Goal: Task Accomplishment & Management: Manage account settings

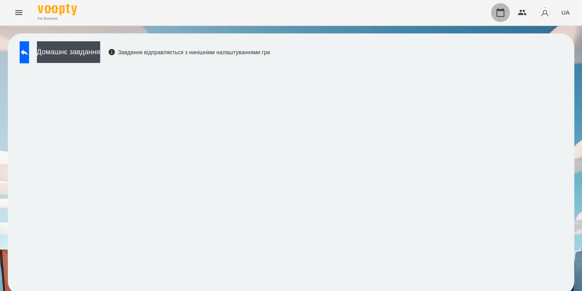
click at [501, 13] on icon "button" at bounding box center [500, 12] width 9 height 9
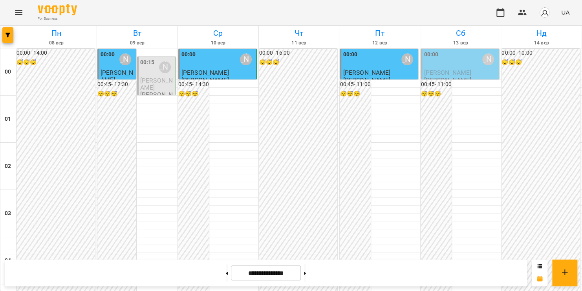
click at [469, 13] on div "For Business UA" at bounding box center [291, 12] width 582 height 25
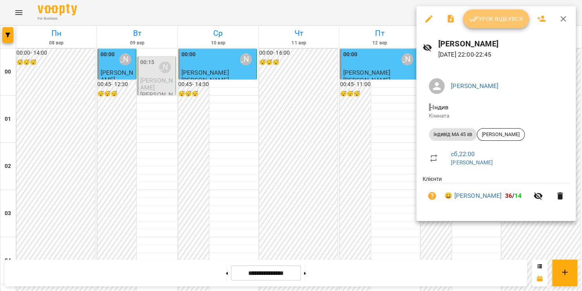
click at [495, 18] on span "Урок відбувся" at bounding box center [496, 18] width 53 height 9
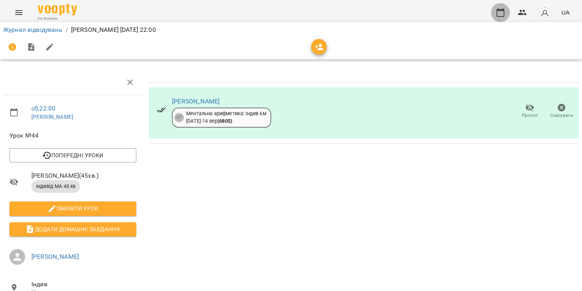
click at [502, 11] on icon "button" at bounding box center [500, 12] width 9 height 9
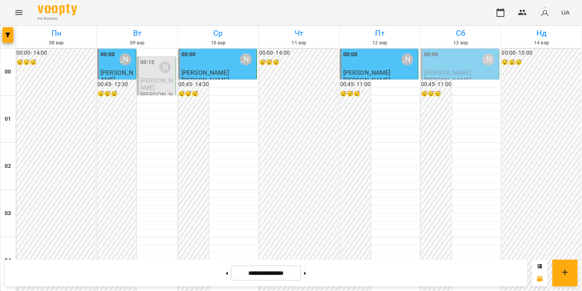
click at [22, 16] on icon "Menu" at bounding box center [18, 12] width 9 height 9
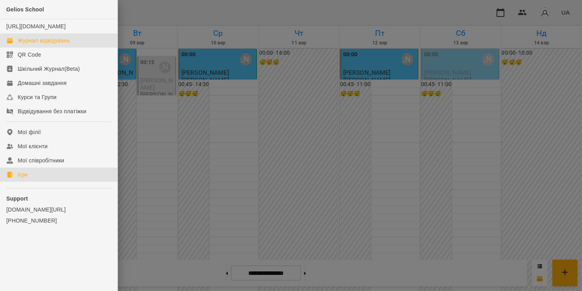
click at [26, 178] on div "Ігри" at bounding box center [23, 175] width 10 height 8
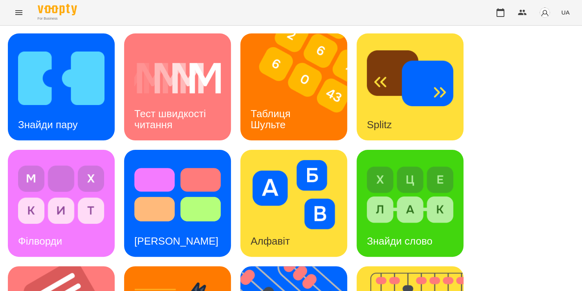
scroll to position [196, 0]
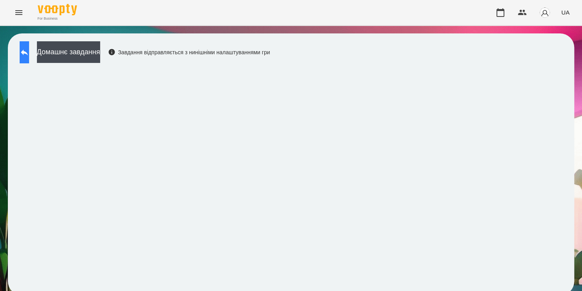
click at [29, 56] on icon at bounding box center [24, 52] width 9 height 9
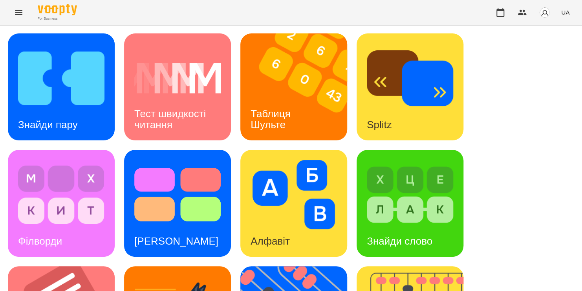
scroll to position [259, 0]
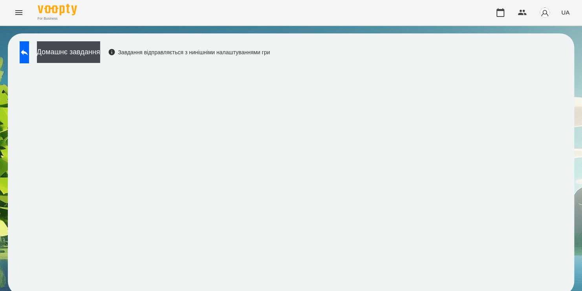
scroll to position [1, 0]
click at [28, 51] on icon at bounding box center [24, 53] width 7 height 6
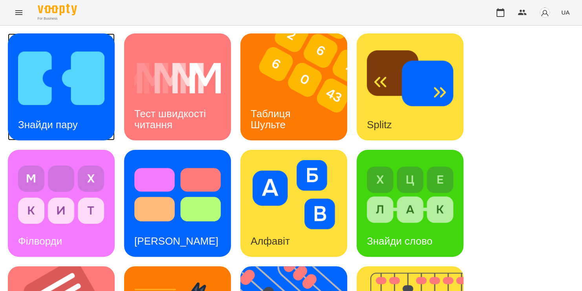
click at [59, 71] on img at bounding box center [61, 78] width 86 height 69
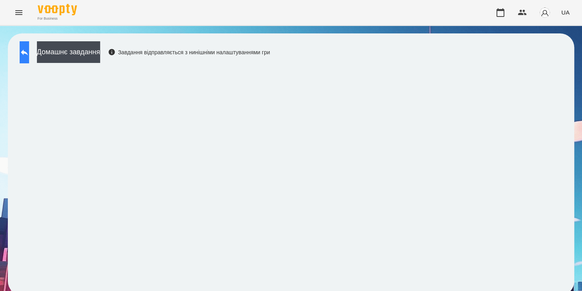
click at [28, 53] on icon at bounding box center [24, 53] width 7 height 6
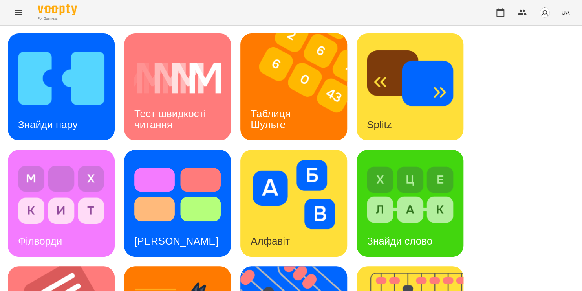
scroll to position [284, 0]
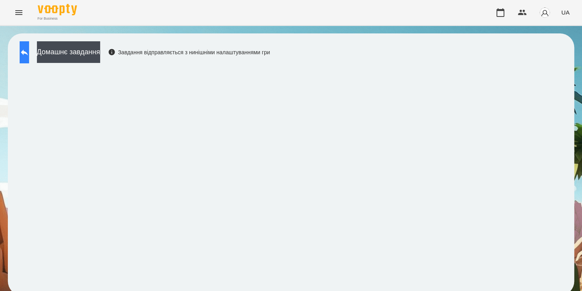
click at [29, 51] on icon at bounding box center [24, 52] width 9 height 9
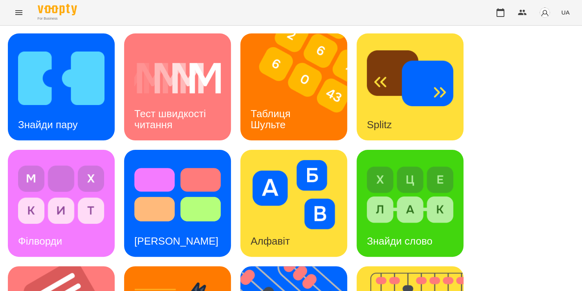
scroll to position [231, 0]
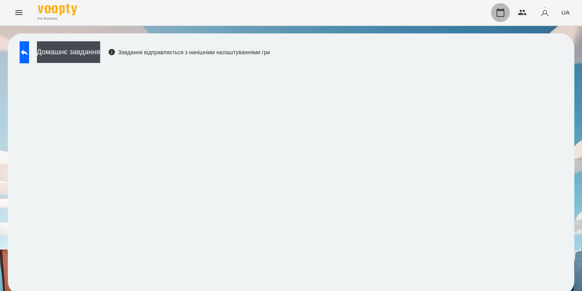
click at [500, 16] on icon "button" at bounding box center [500, 12] width 9 height 9
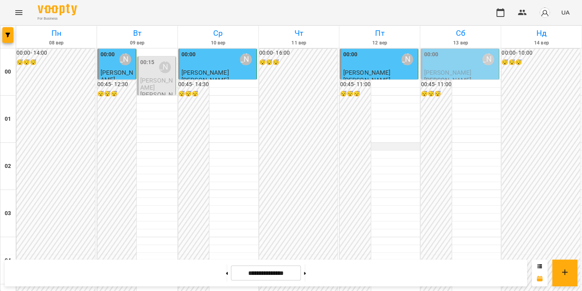
scroll to position [476, 0]
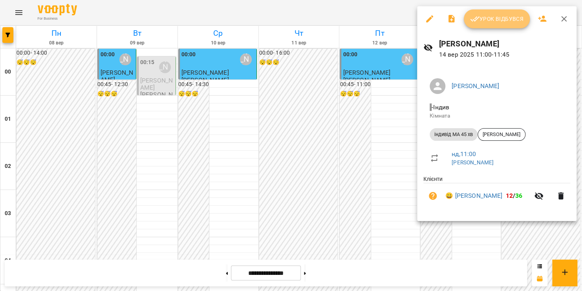
click at [516, 22] on span "Урок відбувся" at bounding box center [496, 18] width 53 height 9
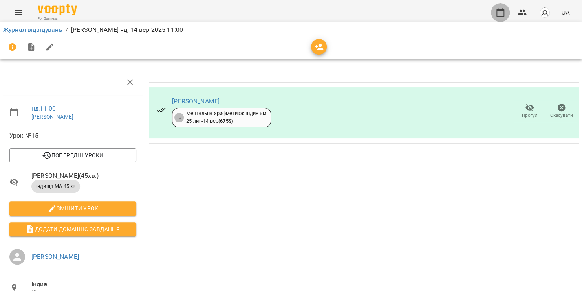
click at [501, 10] on icon "button" at bounding box center [501, 12] width 8 height 9
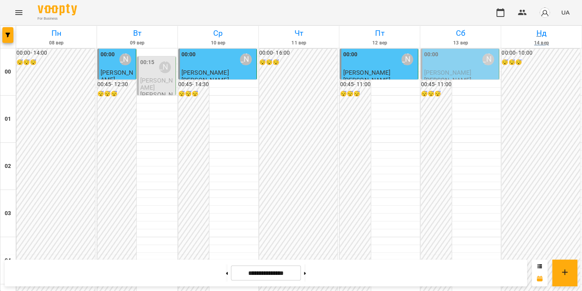
click at [558, 39] on h6 "14 вер" at bounding box center [542, 42] width 78 height 7
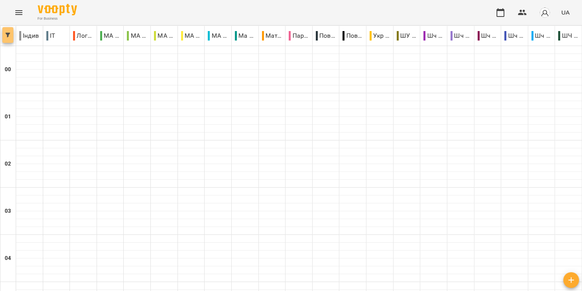
click at [7, 33] on icon "button" at bounding box center [8, 35] width 5 height 5
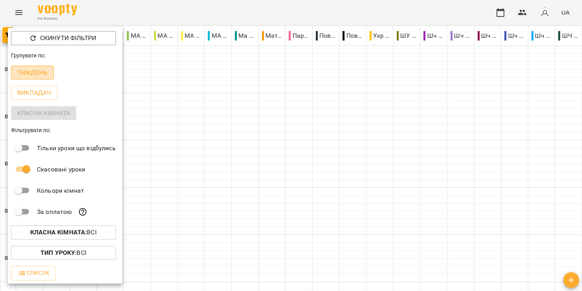
click at [36, 72] on p "Тиждень" at bounding box center [32, 72] width 30 height 9
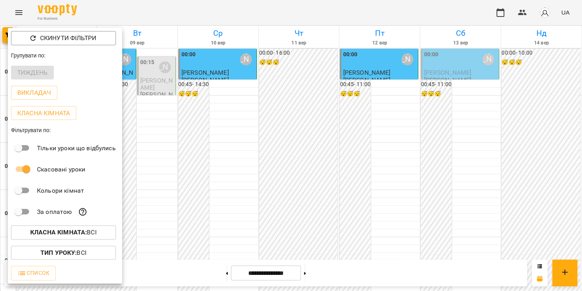
click at [339, 10] on div at bounding box center [291, 145] width 582 height 291
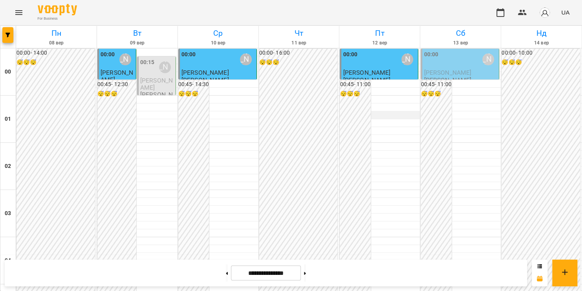
scroll to position [529, 0]
click at [20, 17] on button "Menu" at bounding box center [18, 12] width 19 height 19
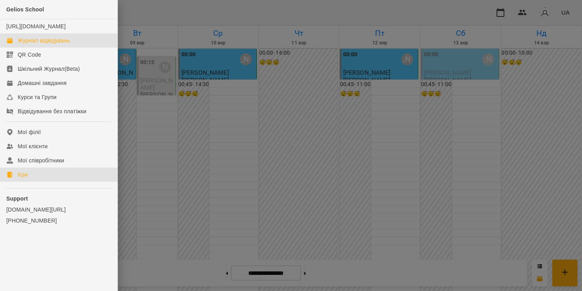
click at [32, 182] on link "Ігри" at bounding box center [58, 174] width 117 height 14
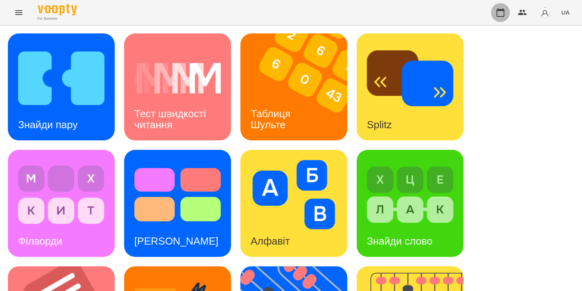
click at [500, 13] on icon "button" at bounding box center [500, 12] width 9 height 9
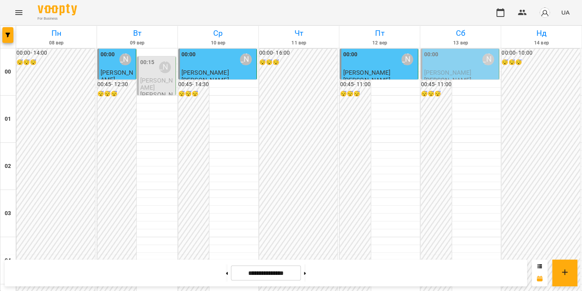
scroll to position [517, 0]
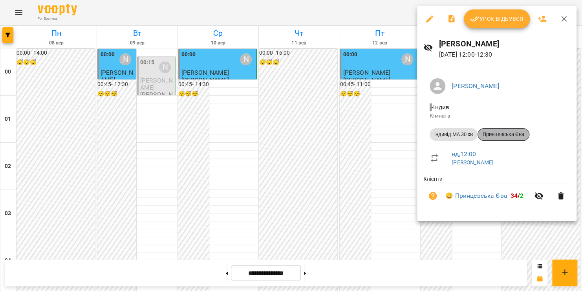
click at [519, 137] on span "Принцевська Єва" at bounding box center [503, 134] width 51 height 7
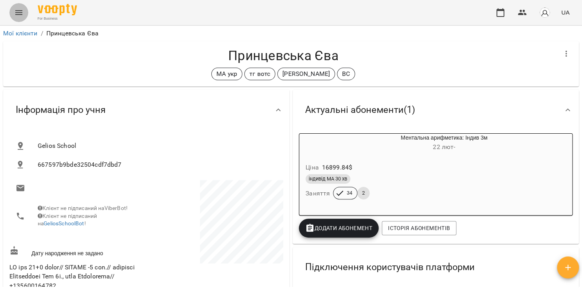
click at [16, 12] on icon "Menu" at bounding box center [18, 12] width 9 height 9
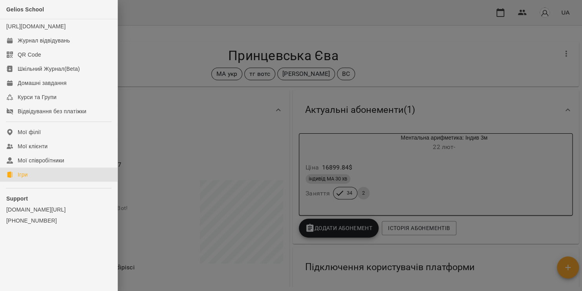
click at [60, 179] on link "Ігри" at bounding box center [58, 174] width 117 height 14
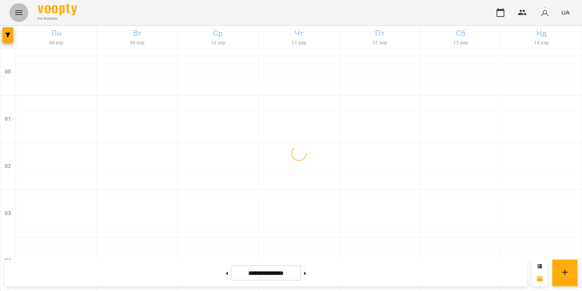
click at [15, 13] on icon "Menu" at bounding box center [18, 12] width 9 height 9
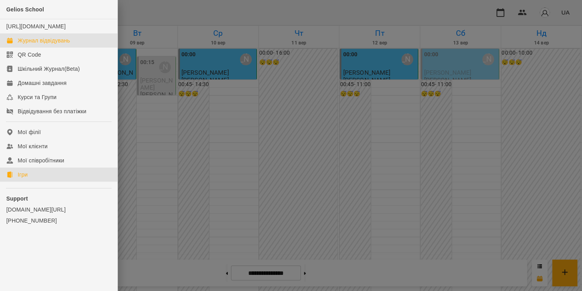
click at [29, 182] on link "Ігри" at bounding box center [58, 174] width 117 height 14
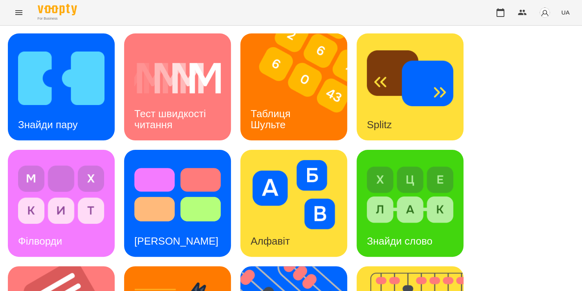
scroll to position [143, 0]
